Goal: Navigation & Orientation: Find specific page/section

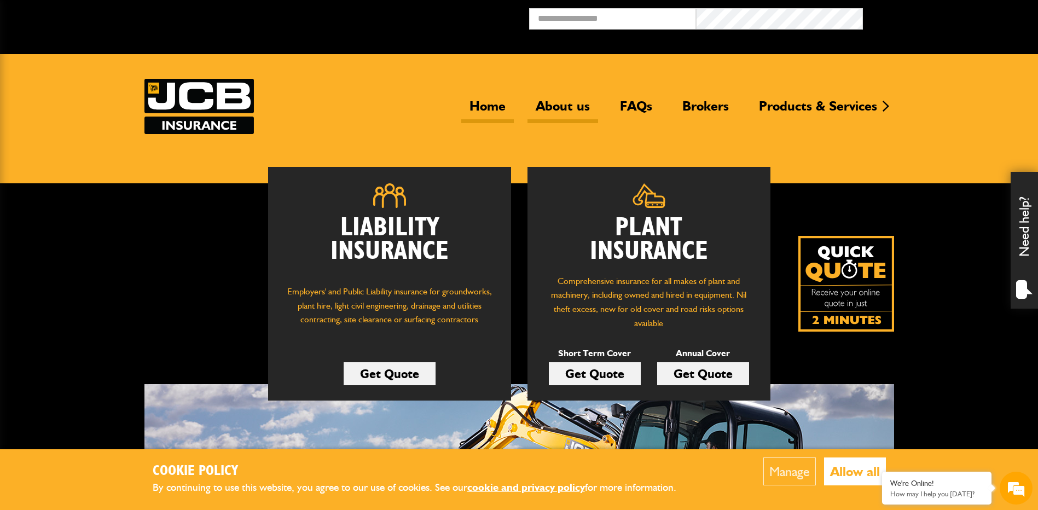
click at [548, 101] on link "About us" at bounding box center [562, 110] width 71 height 25
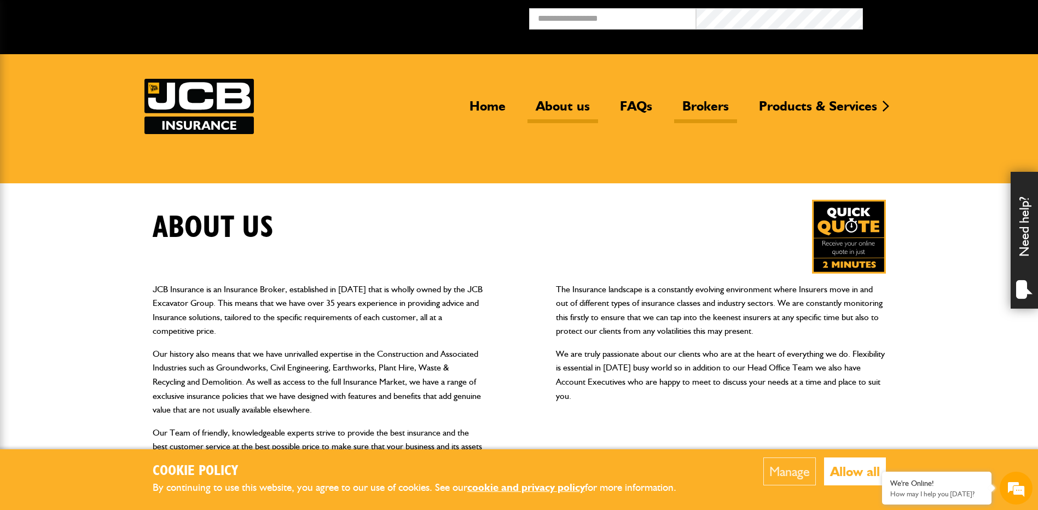
click at [702, 108] on link "Brokers" at bounding box center [705, 110] width 63 height 25
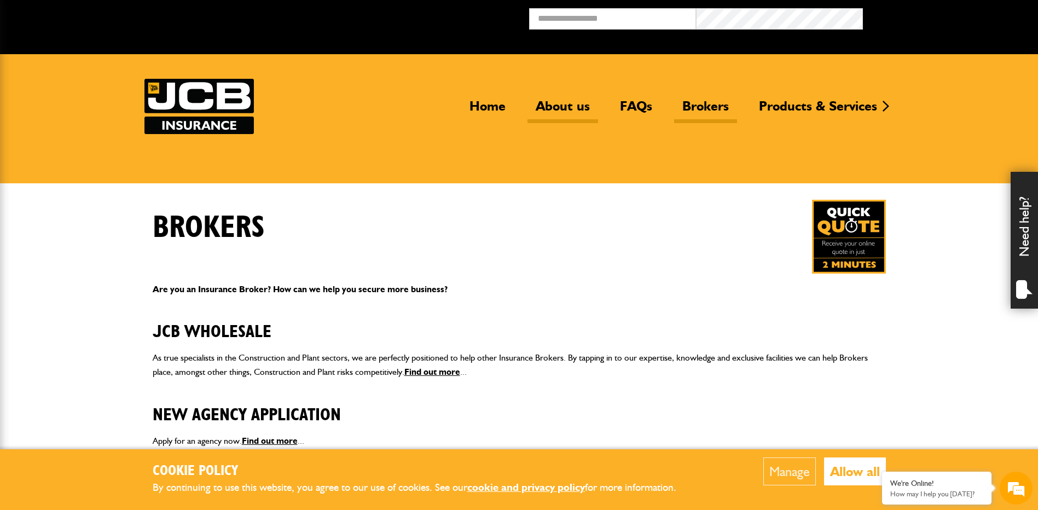
click at [560, 101] on link "About us" at bounding box center [562, 110] width 71 height 25
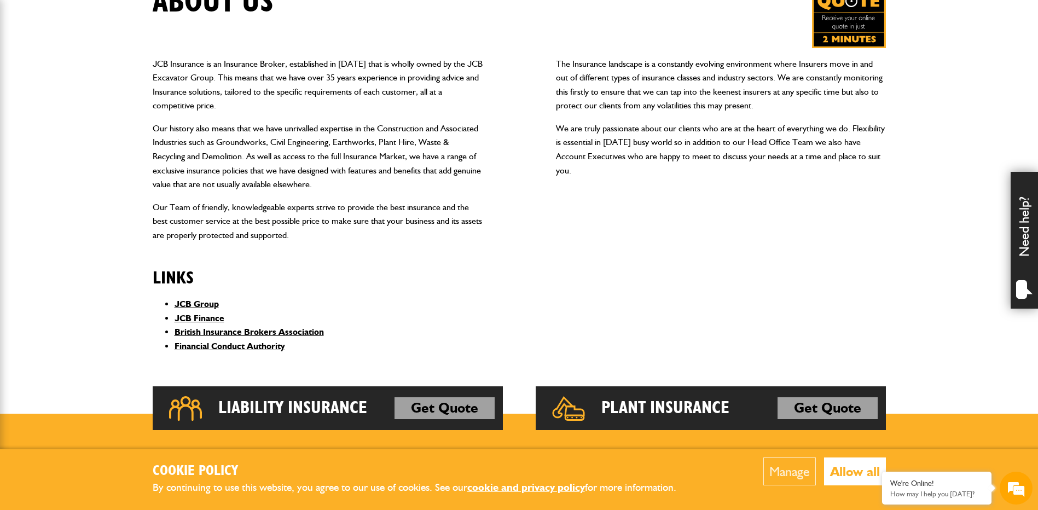
scroll to position [27, 0]
